Goal: Transaction & Acquisition: Purchase product/service

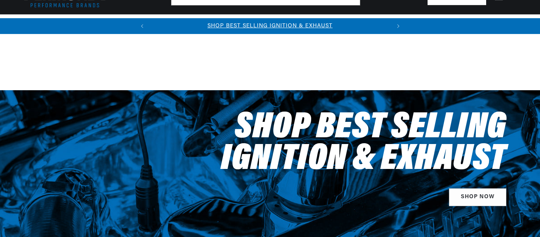
select select "1970"
select select "Pontiac"
select select "GTO"
select select "400cid-6.6L"
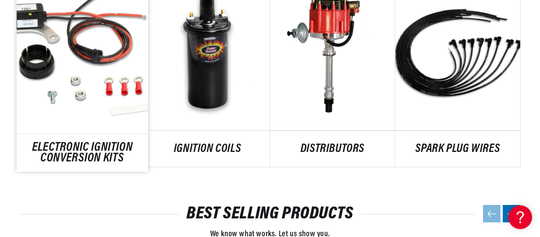
click at [75, 144] on link "ELECTRONIC IGNITION CONVERSION KITS" at bounding box center [82, 152] width 131 height 21
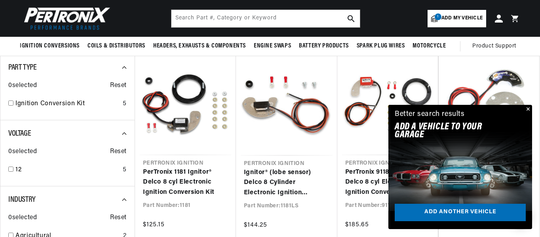
click at [527, 107] on button "Close" at bounding box center [526, 109] width 9 height 9
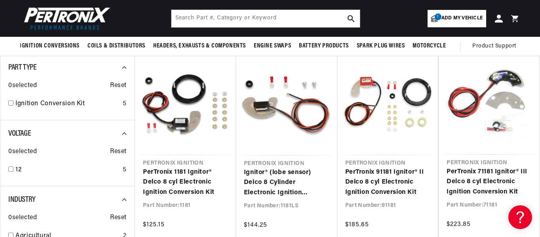
scroll to position [0, 240]
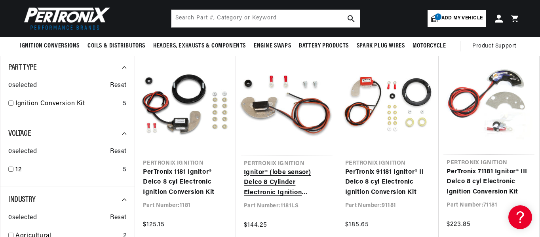
click at [260, 184] on link "Ignitor® (lobe sensor) Delco 8 Cylinder Electronic Ignition Conversion Kit" at bounding box center [286, 183] width 85 height 30
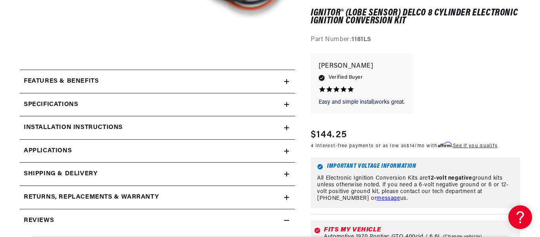
click at [287, 126] on icon at bounding box center [286, 127] width 5 height 5
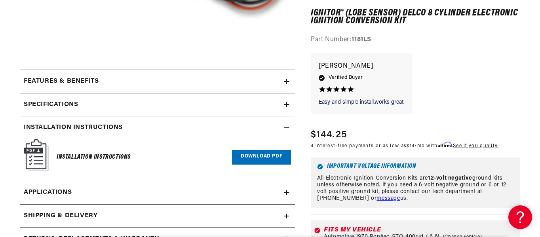
scroll to position [0, 240]
click at [261, 158] on link "Download PDF" at bounding box center [261, 157] width 59 height 15
